Goal: Transaction & Acquisition: Subscribe to service/newsletter

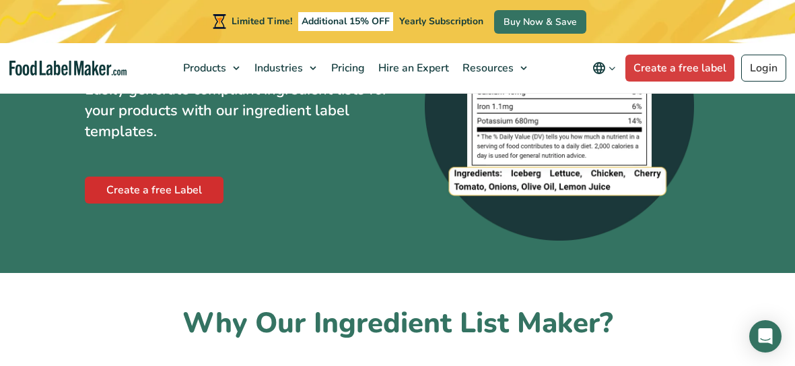
scroll to position [148, 0]
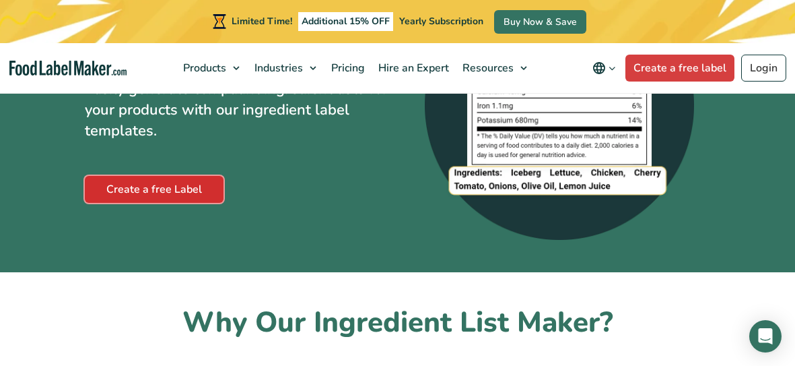
click at [178, 201] on link "Create a free Label" at bounding box center [154, 189] width 139 height 27
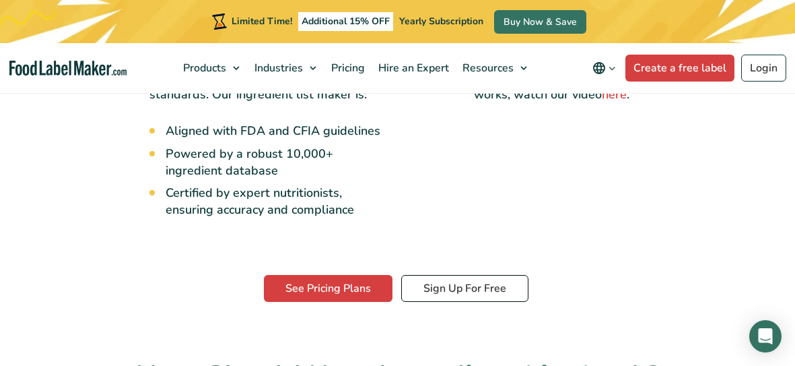
scroll to position [531, 0]
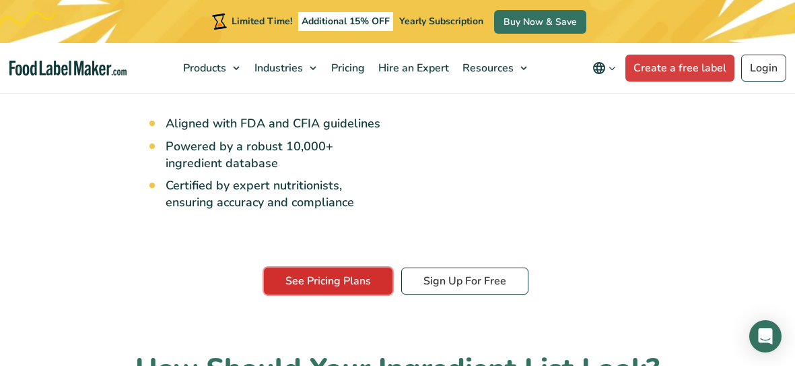
click at [354, 280] on link "See Pricing Plans" at bounding box center [328, 280] width 129 height 27
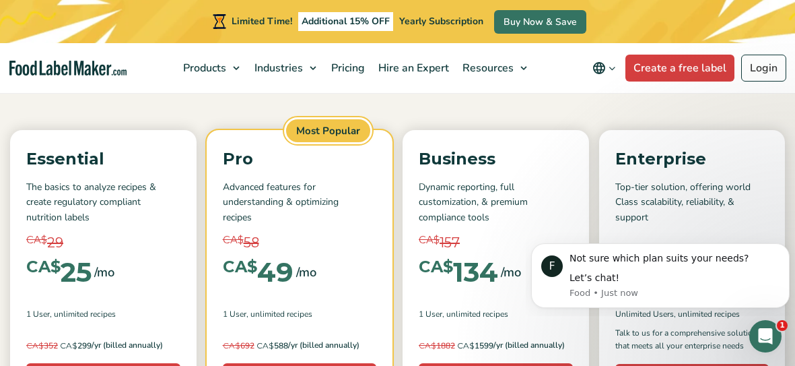
click at [568, 208] on p "Dynamic reporting, full customization, & premium compliance tools" at bounding box center [496, 202] width 154 height 45
